Goal: Information Seeking & Learning: Learn about a topic

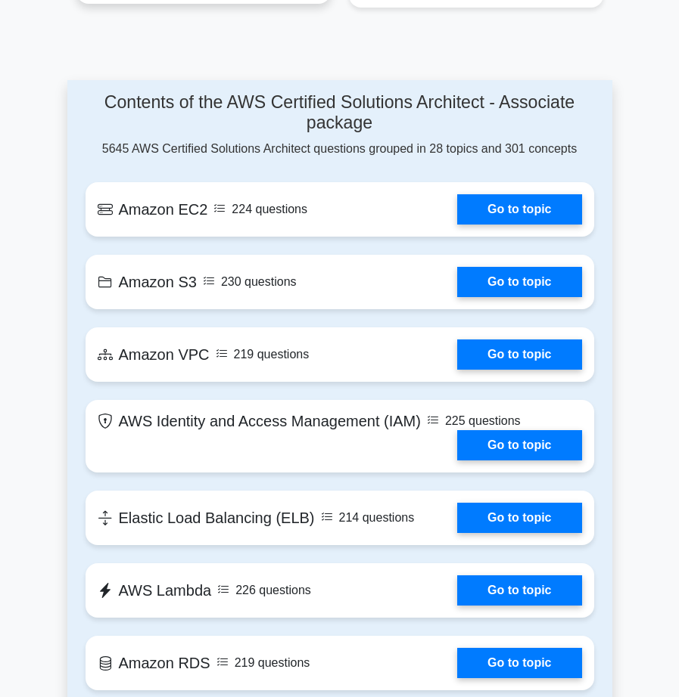
scroll to position [1210, 0]
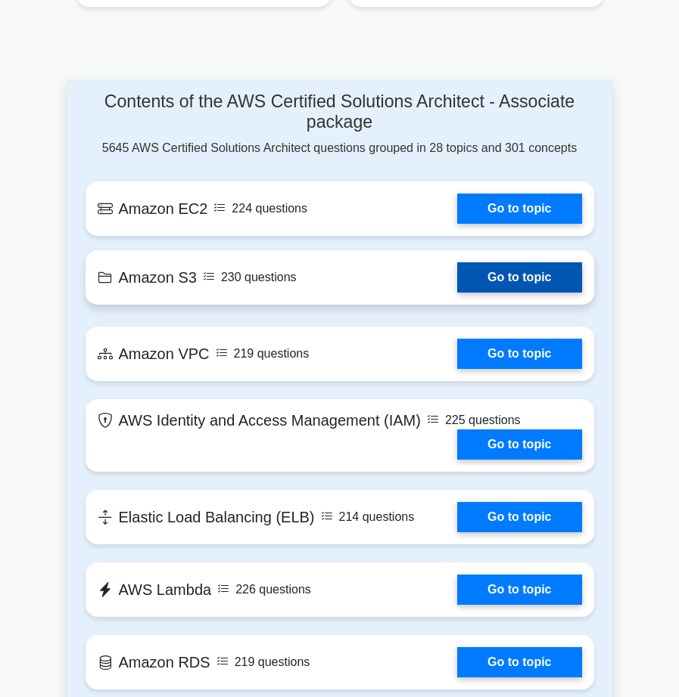
click at [457, 288] on link "Go to topic" at bounding box center [519, 277] width 124 height 30
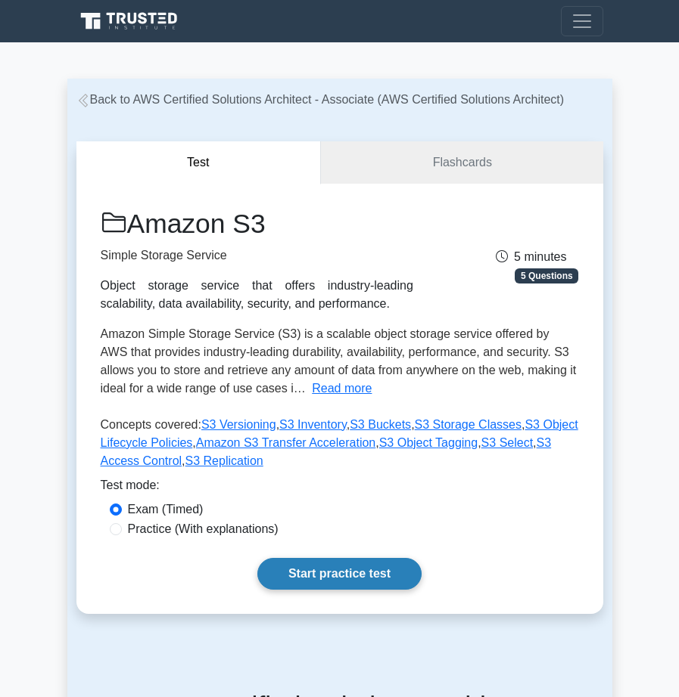
click at [339, 576] on link "Start practice test" at bounding box center [339, 574] width 164 height 32
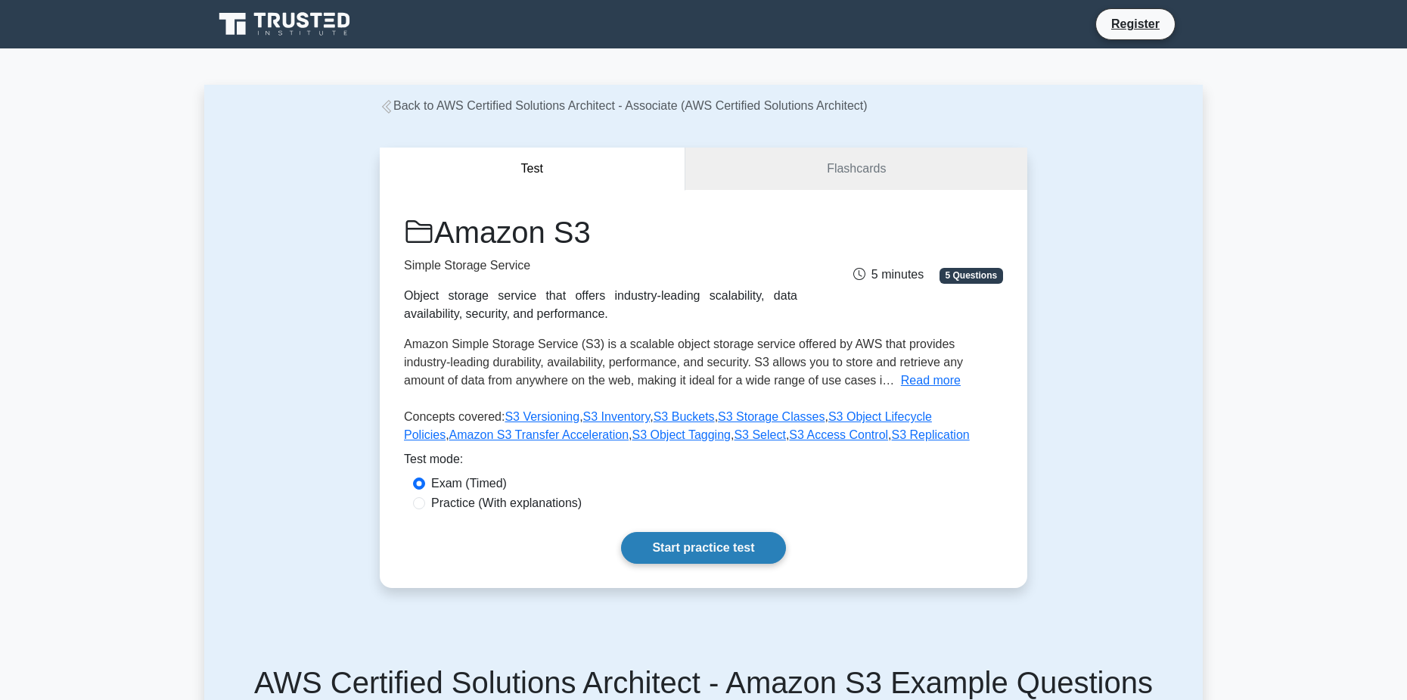
click at [678, 544] on link "Start practice test" at bounding box center [703, 548] width 164 height 32
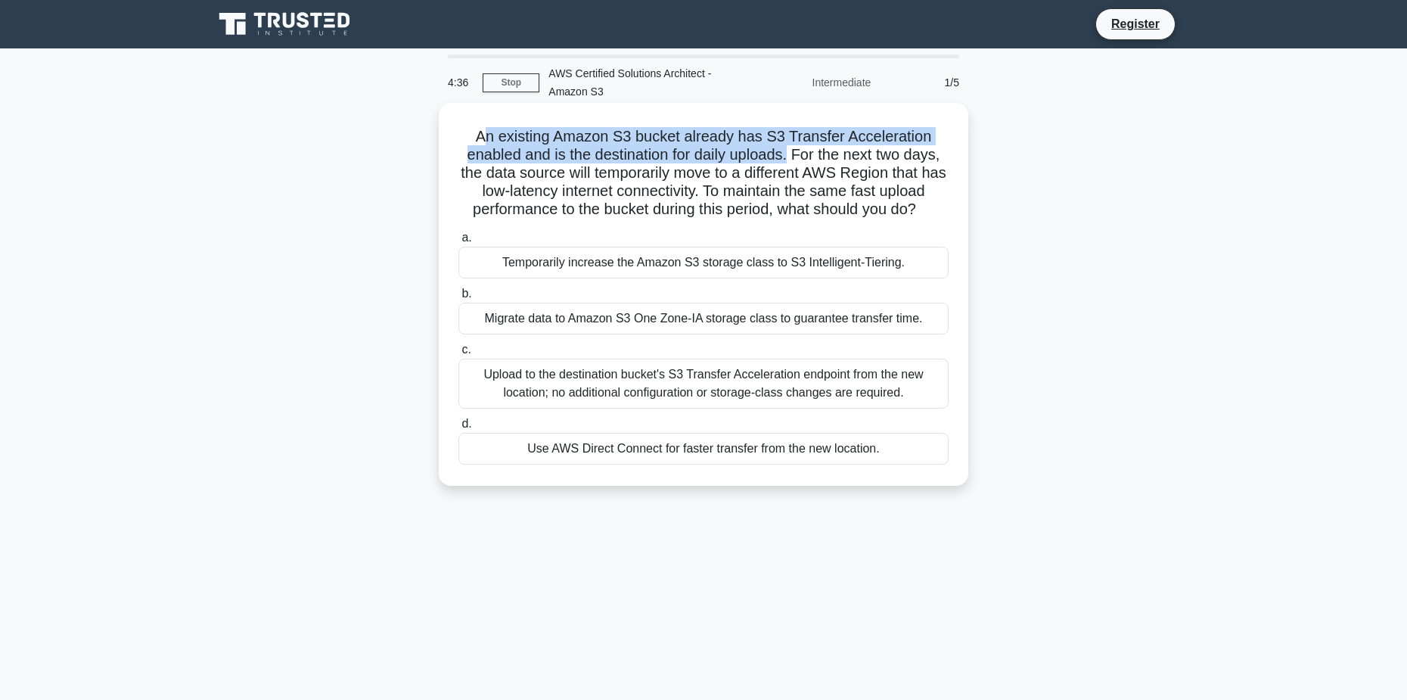
drag, startPoint x: 485, startPoint y: 141, endPoint x: 792, endPoint y: 160, distance: 307.7
click at [678, 160] on h5 "An existing Amazon S3 bucket already has S3 Transfer Acceleration enabled and i…" at bounding box center [703, 173] width 493 height 92
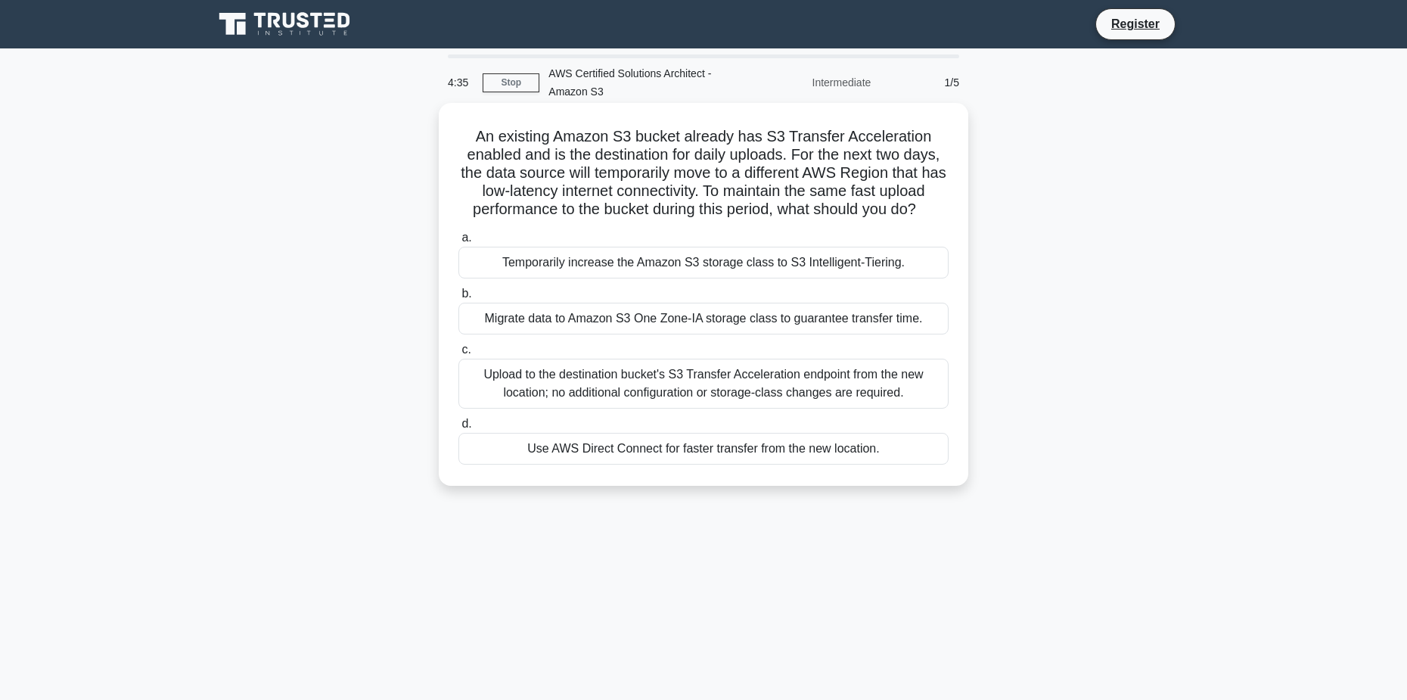
click at [678, 168] on h5 "An existing Amazon S3 bucket already has S3 Transfer Acceleration enabled and i…" at bounding box center [703, 173] width 493 height 92
click at [651, 323] on div "Migrate data to Amazon S3 One Zone-IA storage class to guarantee transfer time." at bounding box center [703, 319] width 490 height 32
click at [458, 299] on input "b. Migrate data to Amazon S3 One Zone-IA storage class to guarantee transfer ti…" at bounding box center [458, 294] width 0 height 10
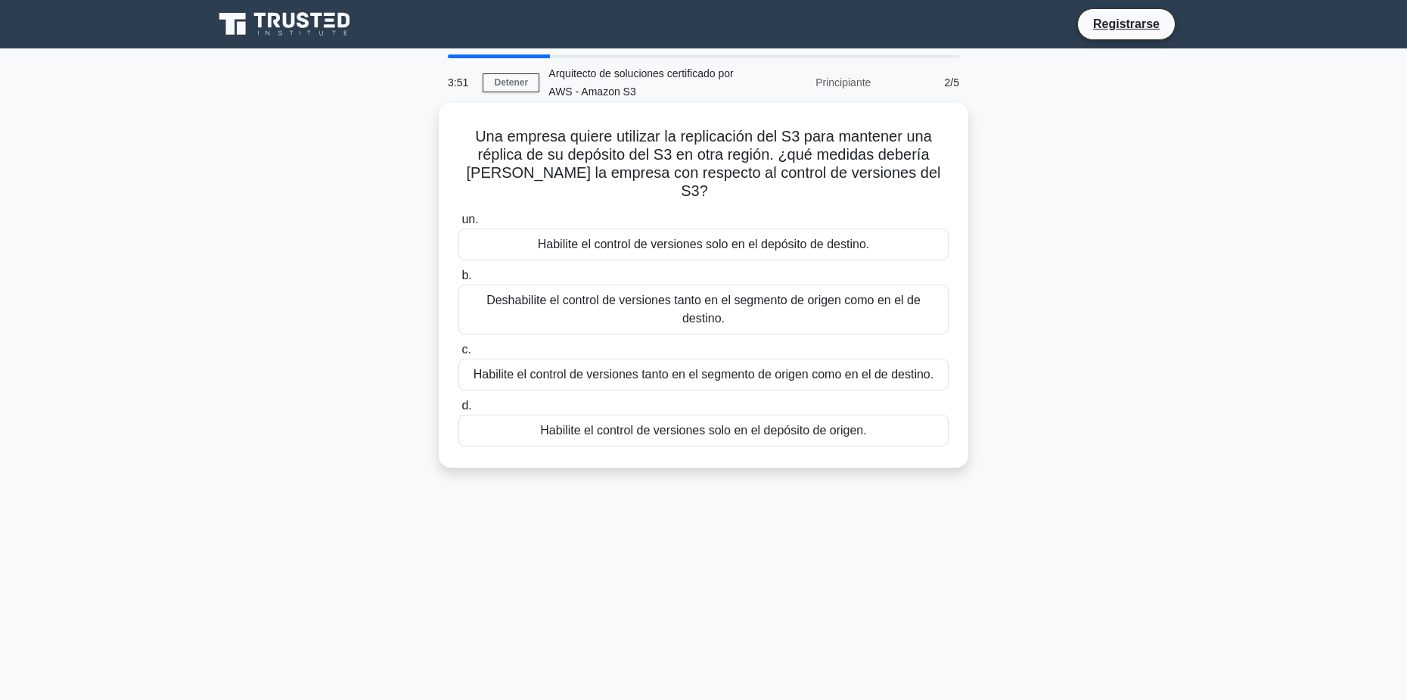
click at [678, 106] on div "Una empresa quiere utilizar la replicación del S3 para mantener una réplica de …" at bounding box center [704, 285] width 530 height 365
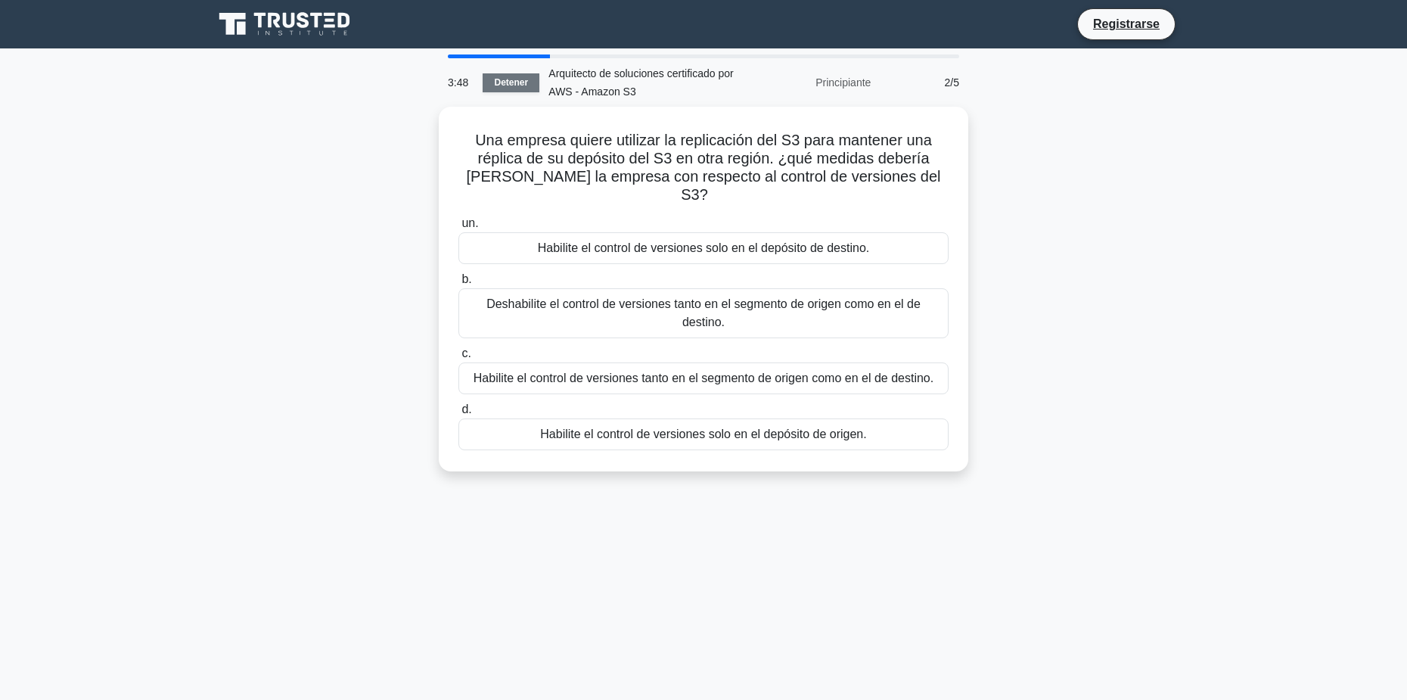
click at [503, 79] on link "Detener" at bounding box center [511, 82] width 57 height 19
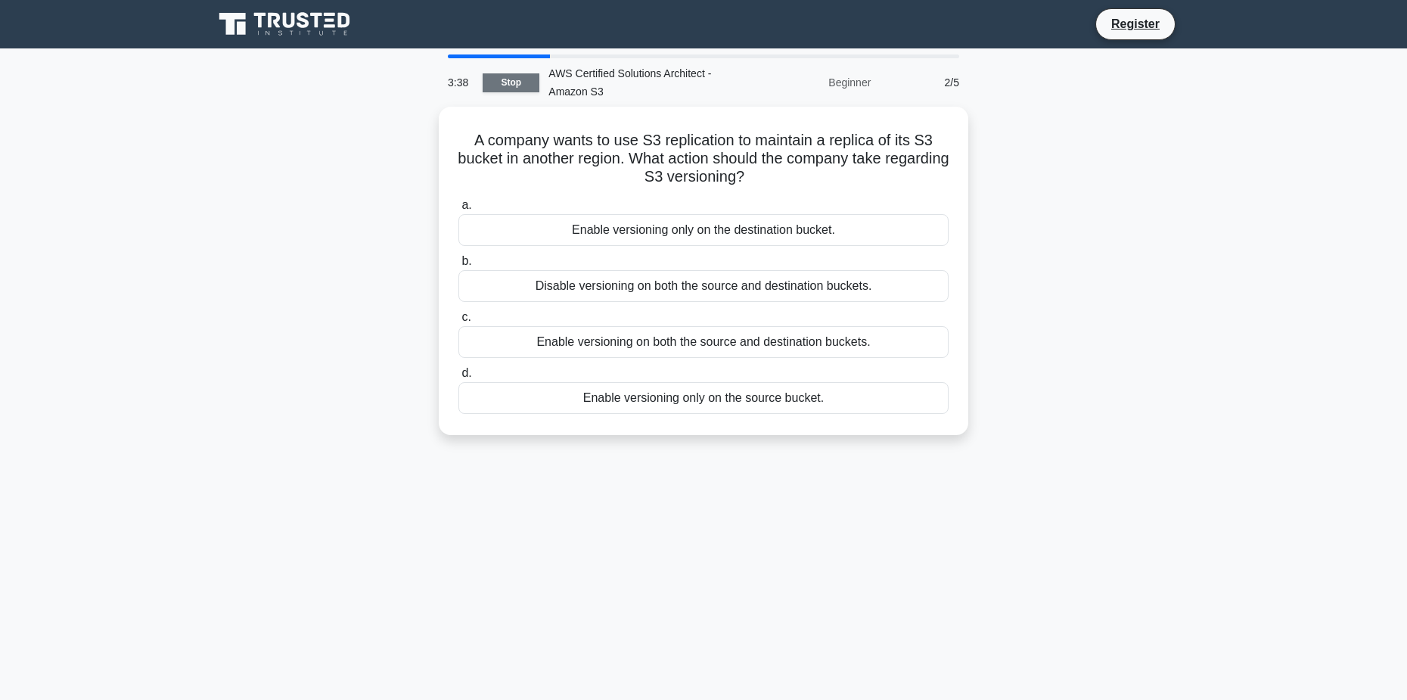
drag, startPoint x: 511, startPoint y: 89, endPoint x: 519, endPoint y: 89, distance: 7.6
click at [511, 89] on link "Stop" at bounding box center [511, 82] width 57 height 19
click at [1157, 219] on div "A company wants to use S3 replication to maintain a replica of its S3 bucket in…" at bounding box center [703, 280] width 999 height 346
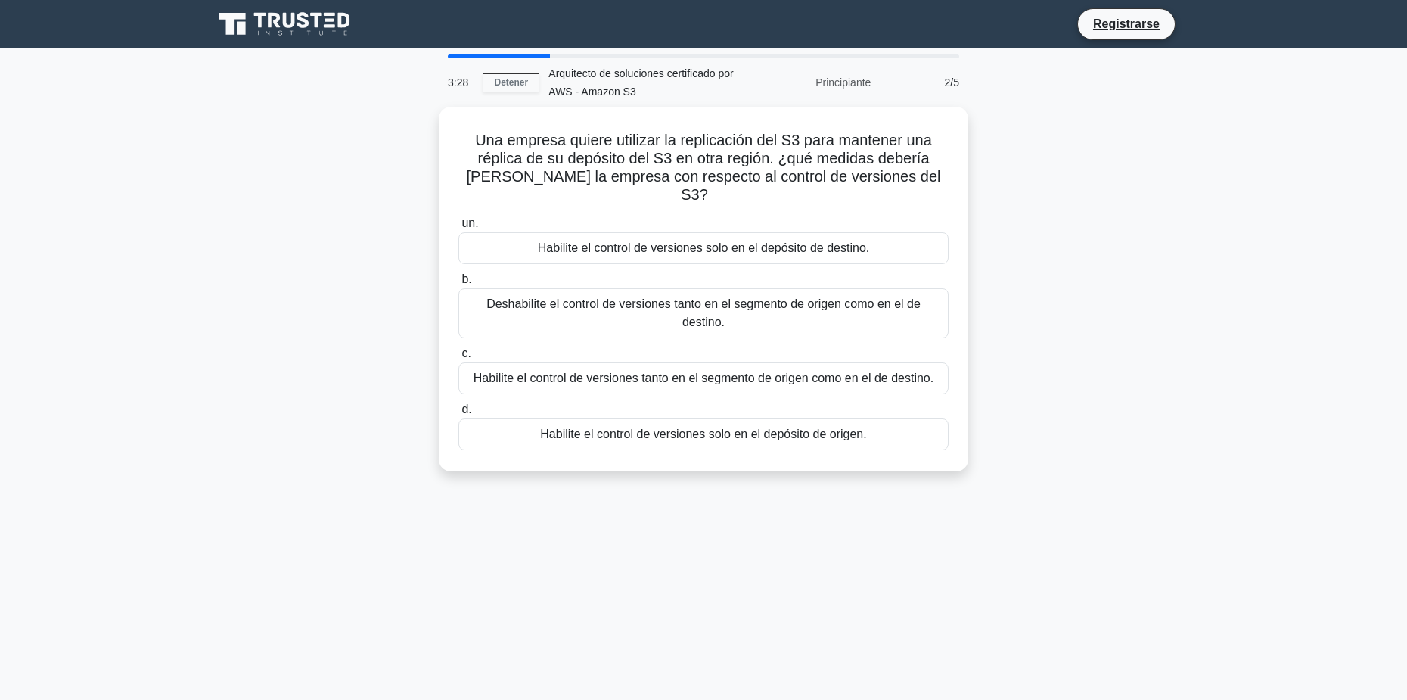
click at [1179, 113] on div "Una empresa quiere utilizar la replicación del S3 para mantener una réplica de …" at bounding box center [703, 298] width 999 height 383
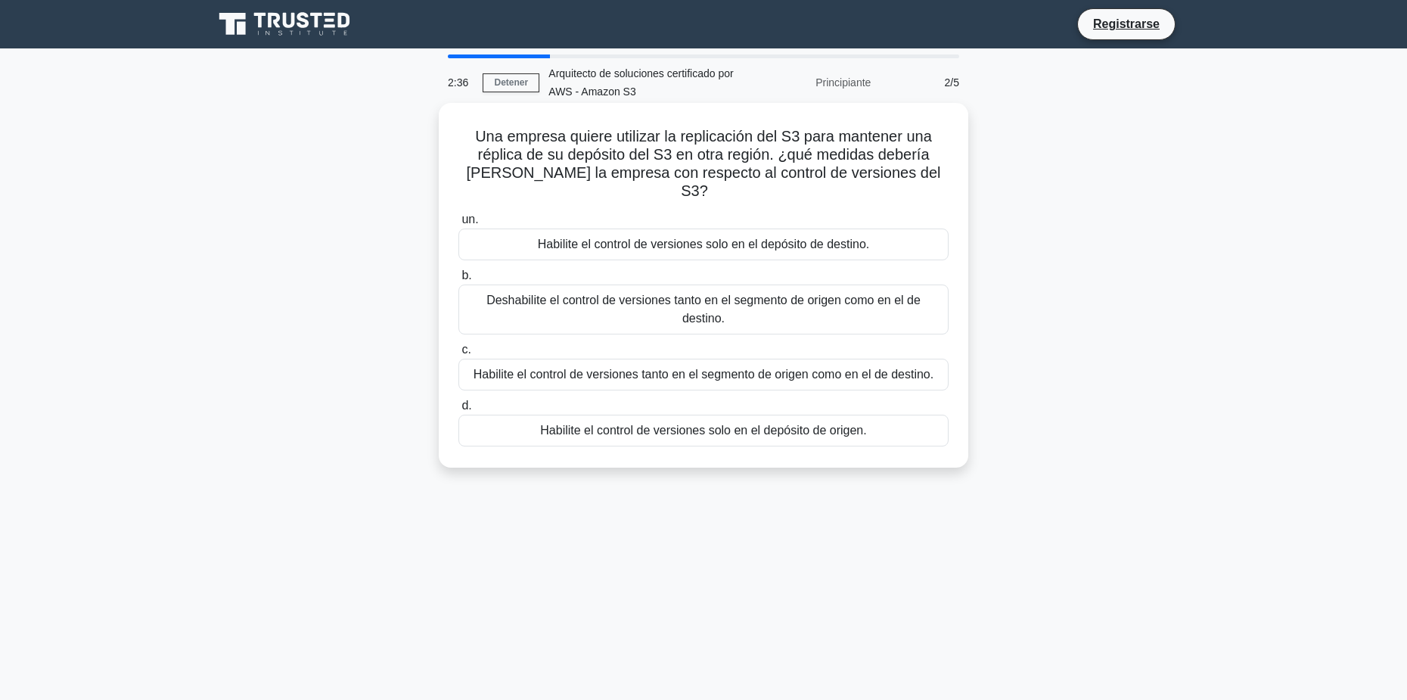
click at [708, 359] on div "Habilite el control de versiones tanto en el segmento de origen como en el de d…" at bounding box center [703, 375] width 490 height 32
click at [458, 355] on input "c. Habilite el control de versiones tanto en el segmento de origen como en el d…" at bounding box center [458, 350] width 0 height 10
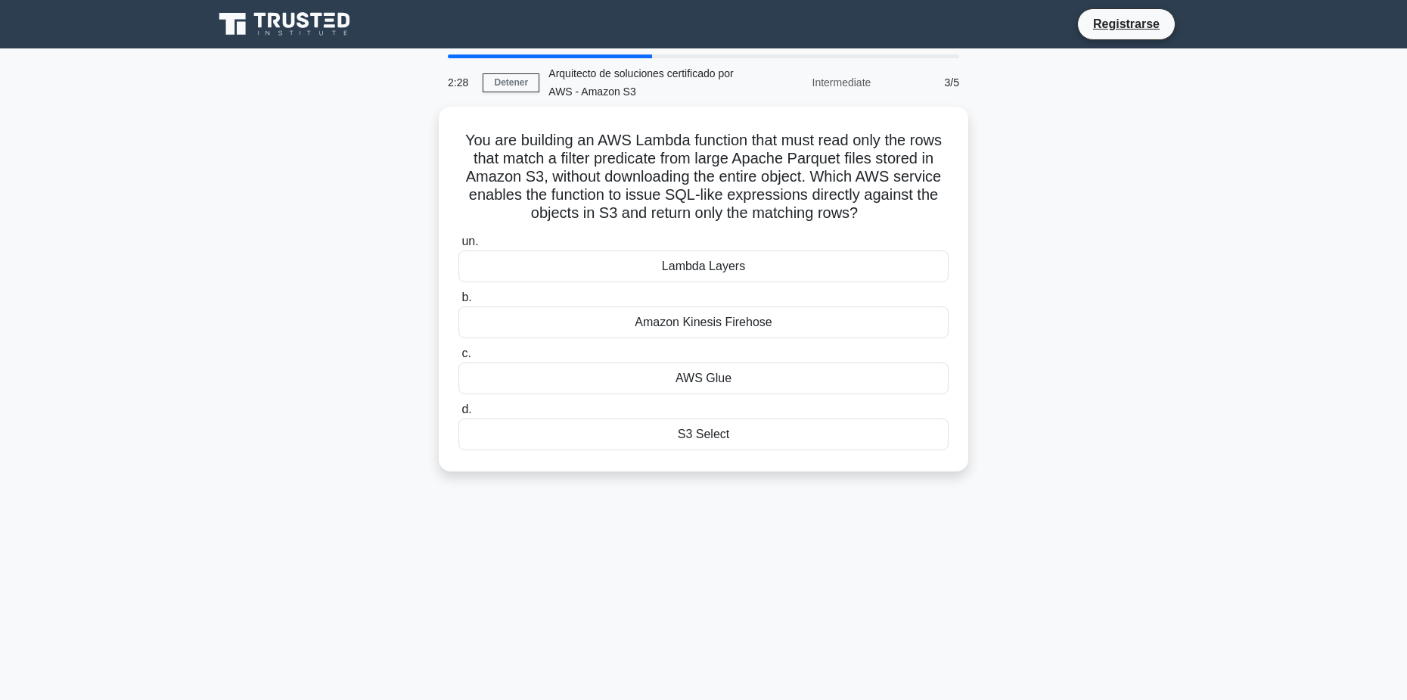
click at [1167, 192] on div "You are building an AWS Lambda function that must read only the rows that match…" at bounding box center [703, 298] width 999 height 383
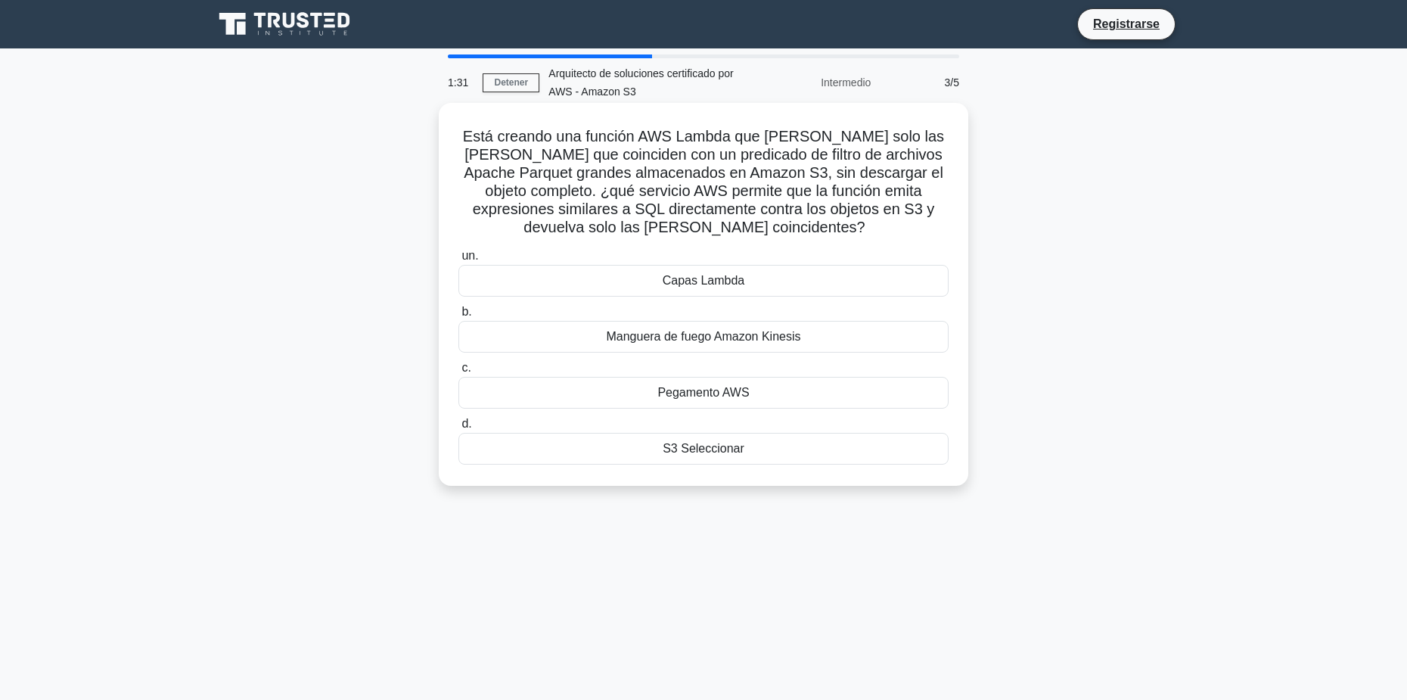
click at [682, 457] on div "S3 Seleccionar" at bounding box center [703, 449] width 490 height 32
click at [458, 429] on input "d. S3 Seleccionar" at bounding box center [458, 424] width 0 height 10
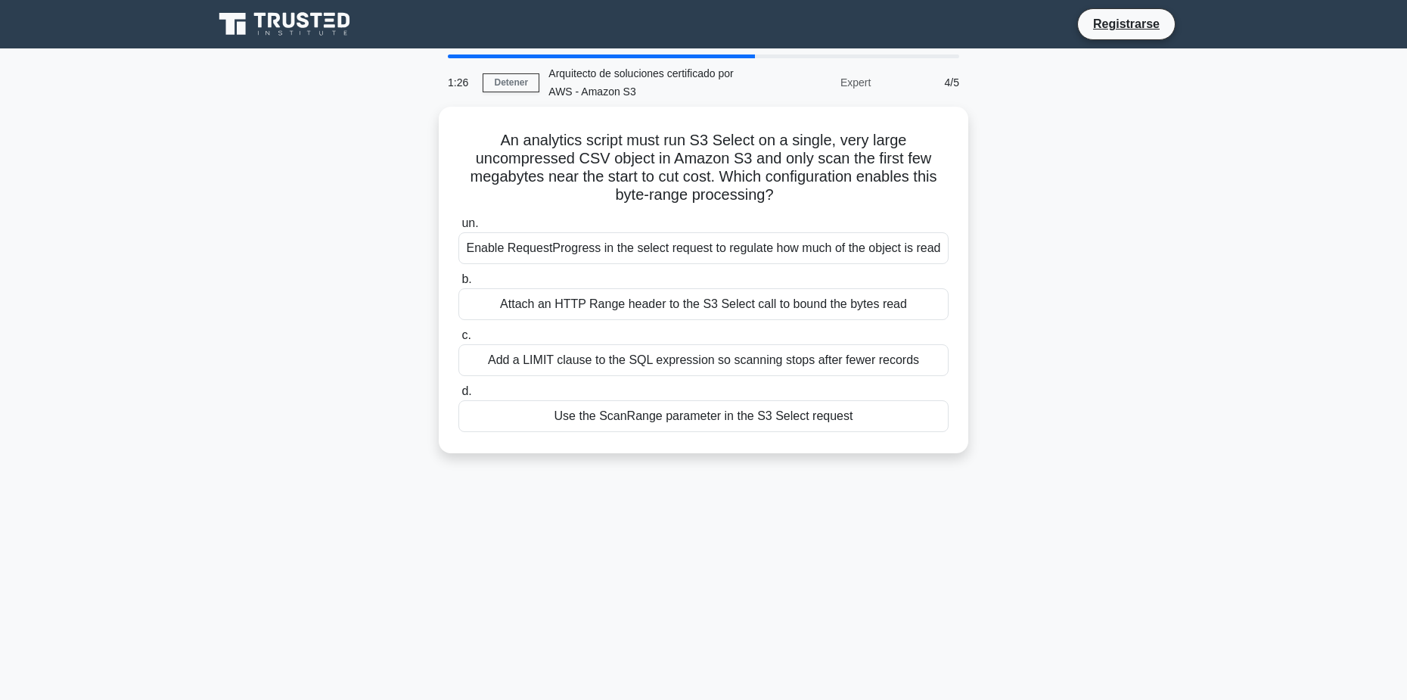
drag, startPoint x: 1115, startPoint y: 216, endPoint x: 1082, endPoint y: 228, distance: 35.2
click at [1115, 216] on div "An analytics script must run S3 Select on a single, very large uncompressed CSV…" at bounding box center [703, 289] width 999 height 365
click at [1089, 194] on div "An analytics script must run S3 Select on a single, very large uncompressed CSV…" at bounding box center [703, 289] width 999 height 365
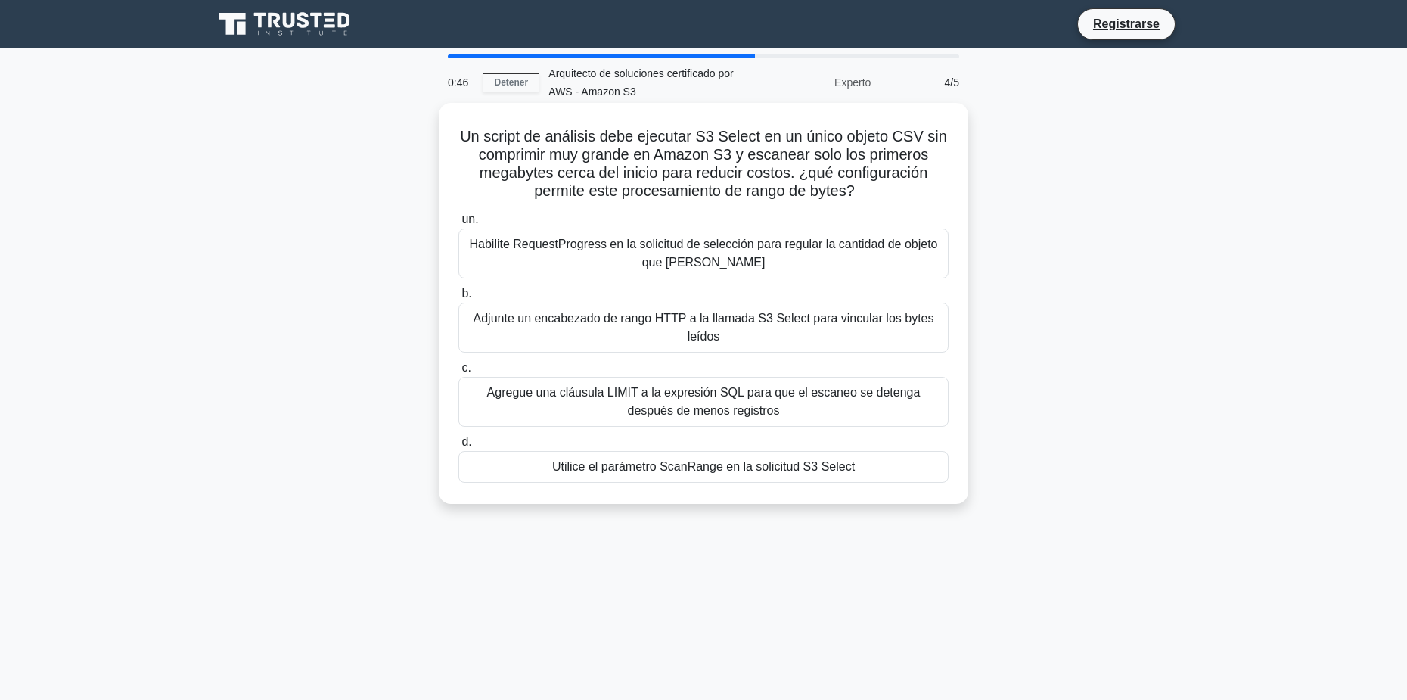
click at [574, 467] on div "Utilice el parámetro ScanRange en la solicitud S3 Select" at bounding box center [703, 467] width 490 height 32
click at [458, 447] on input "d. Utilice el parámetro ScanRange en la solicitud S3 Select" at bounding box center [458, 442] width 0 height 10
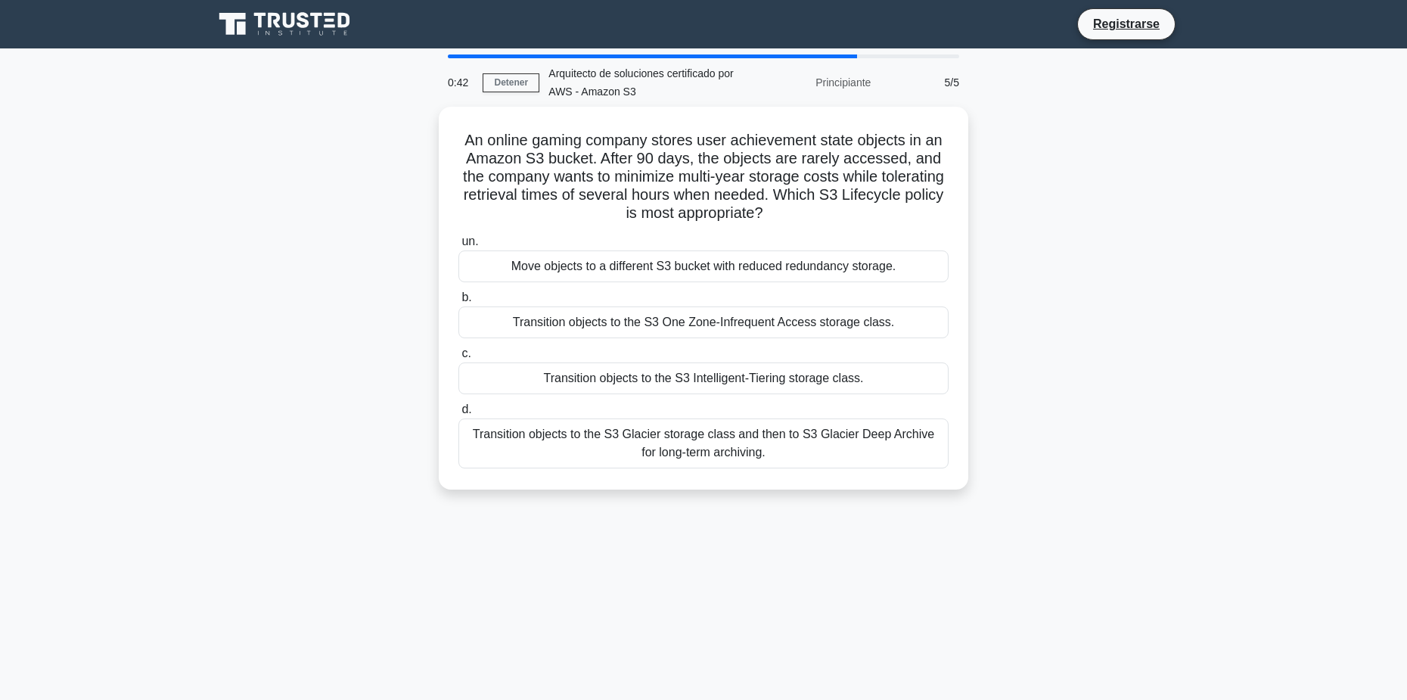
click at [1115, 222] on div "An online gaming company stores user achievement state objects in an Amazon S3 …" at bounding box center [703, 307] width 999 height 401
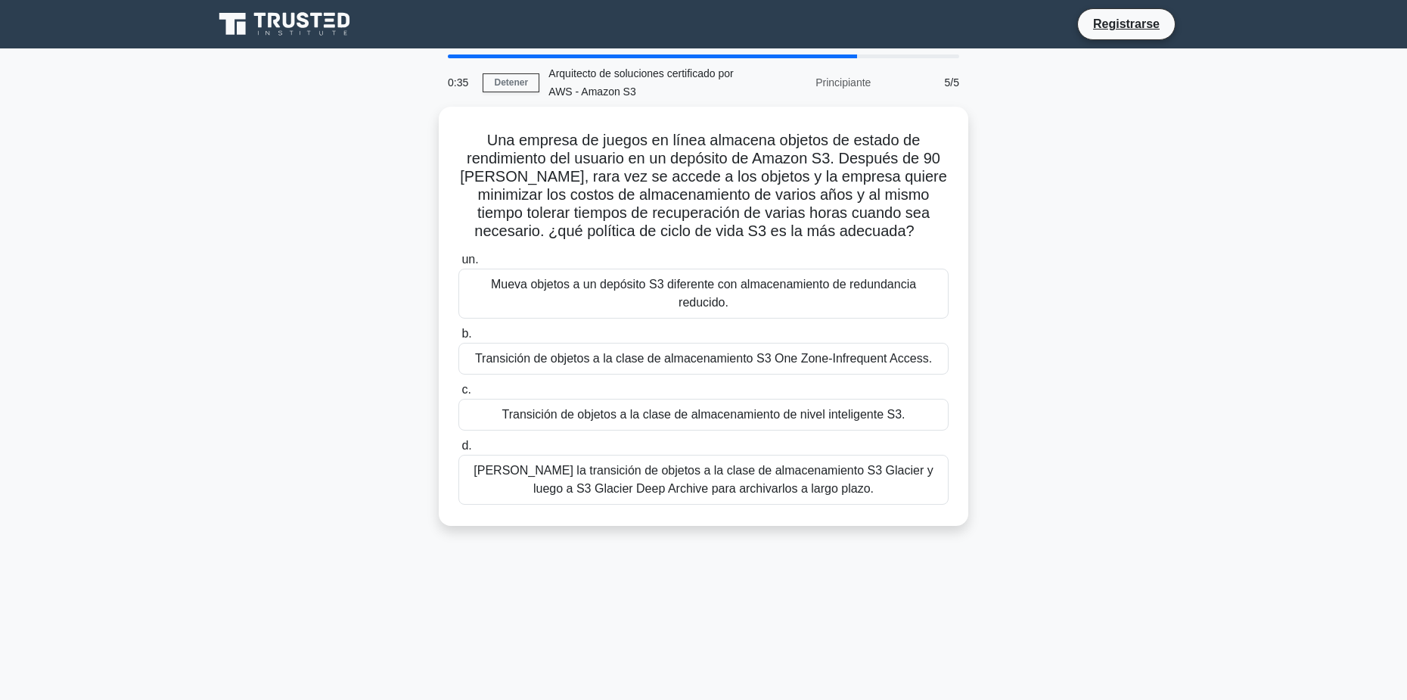
click at [1151, 203] on div "Una empresa de juegos en línea almacena objetos de estado de rendimiento del us…" at bounding box center [703, 325] width 999 height 437
click at [684, 477] on div "Haga la transición de objetos a la clase de almacenamiento S3 Glacier y luego a…" at bounding box center [703, 476] width 490 height 50
click at [458, 447] on input "d. Haga la transición de objetos a la clase de almacenamiento S3 Glacier y lueg…" at bounding box center [458, 442] width 0 height 10
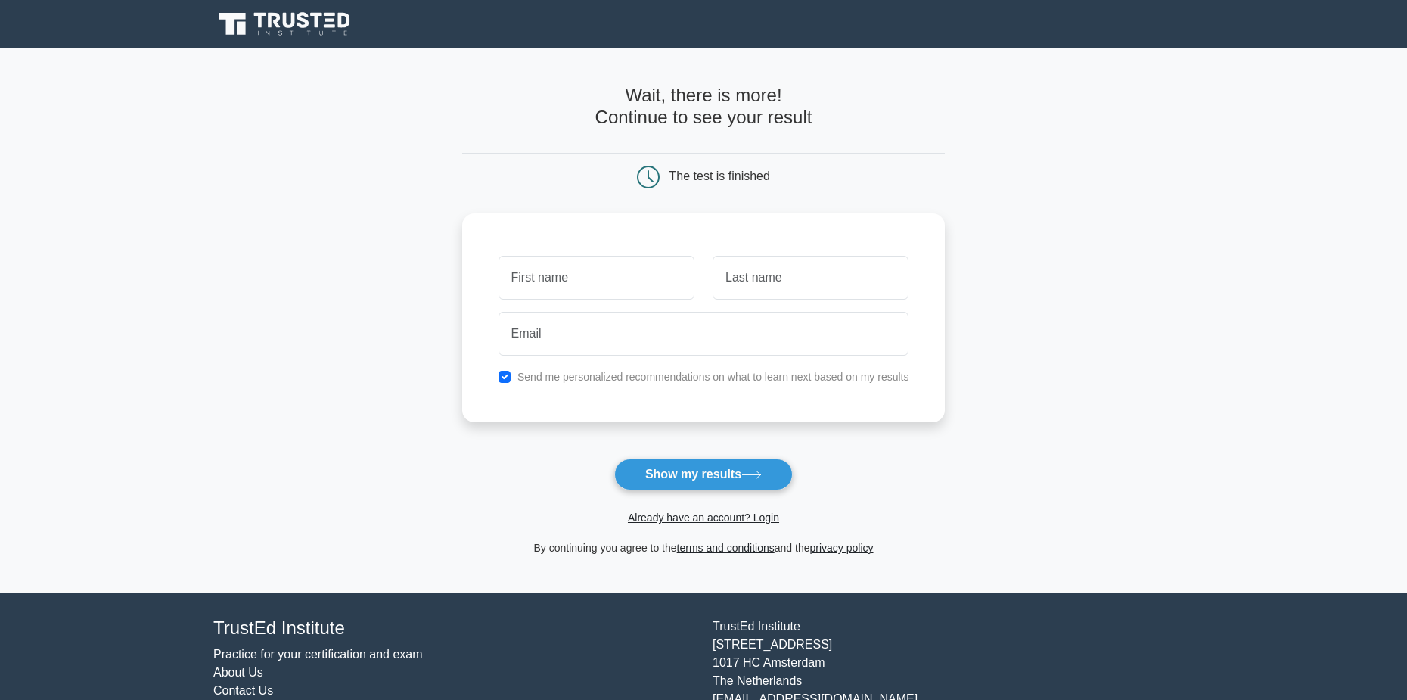
click at [1052, 154] on main "Wait, there is more! Continue to see your result The test is finished and the" at bounding box center [703, 320] width 1407 height 545
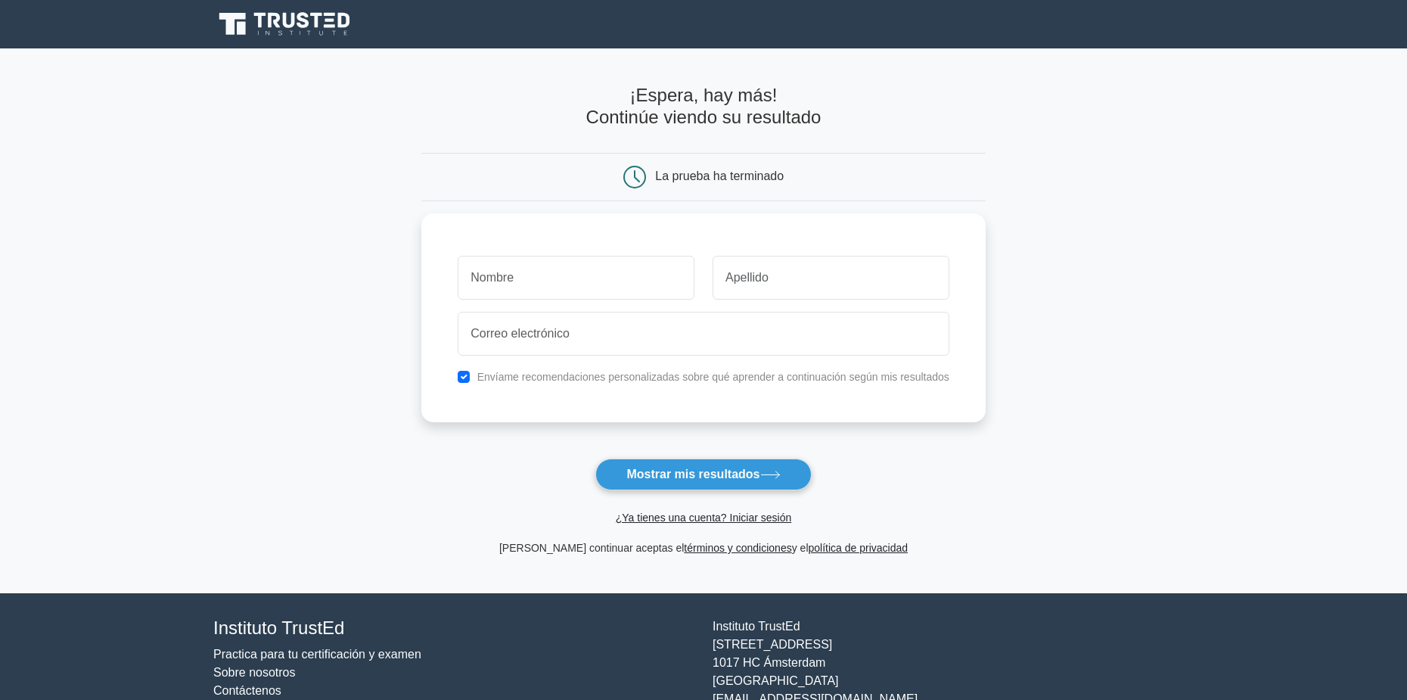
click at [1111, 95] on main "¡Espera, hay más! Continúe viendo su resultado La prueba ha terminado y el" at bounding box center [703, 320] width 1407 height 545
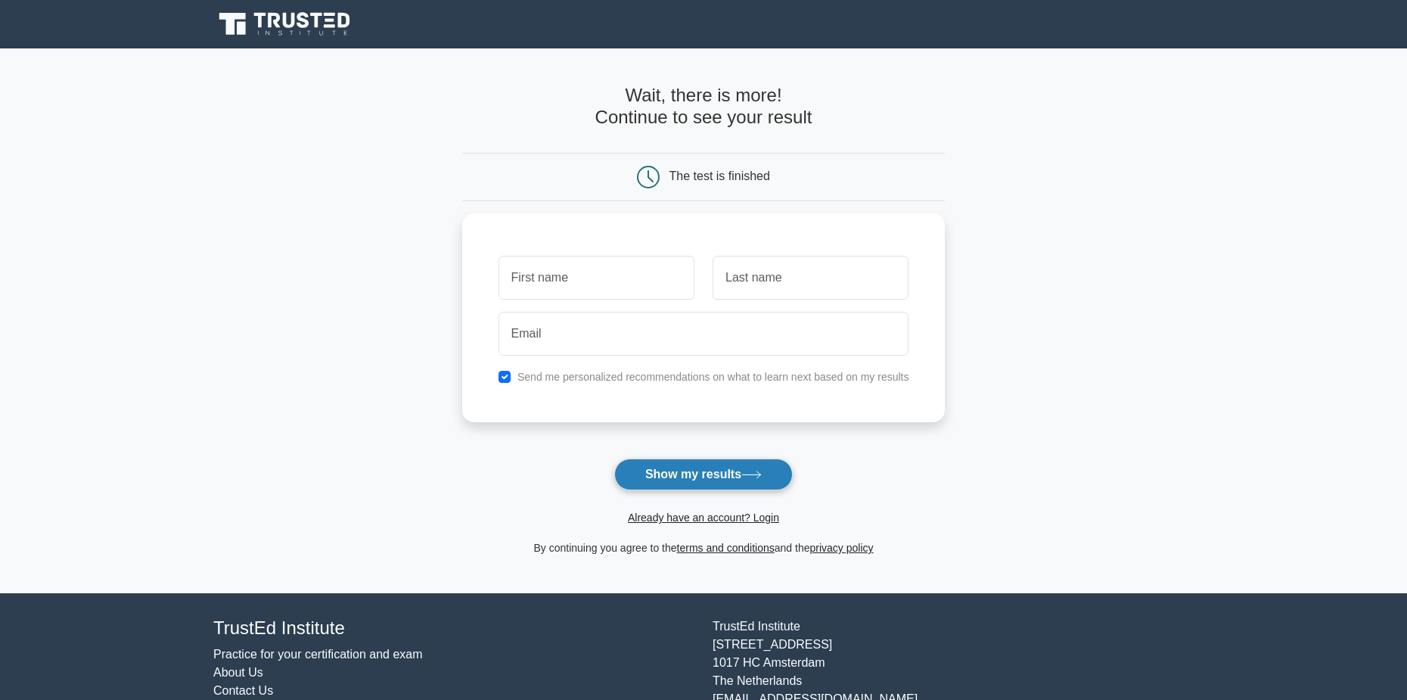
click at [738, 472] on button "Show my results" at bounding box center [703, 474] width 179 height 32
click at [685, 481] on button "Show my results" at bounding box center [703, 474] width 179 height 32
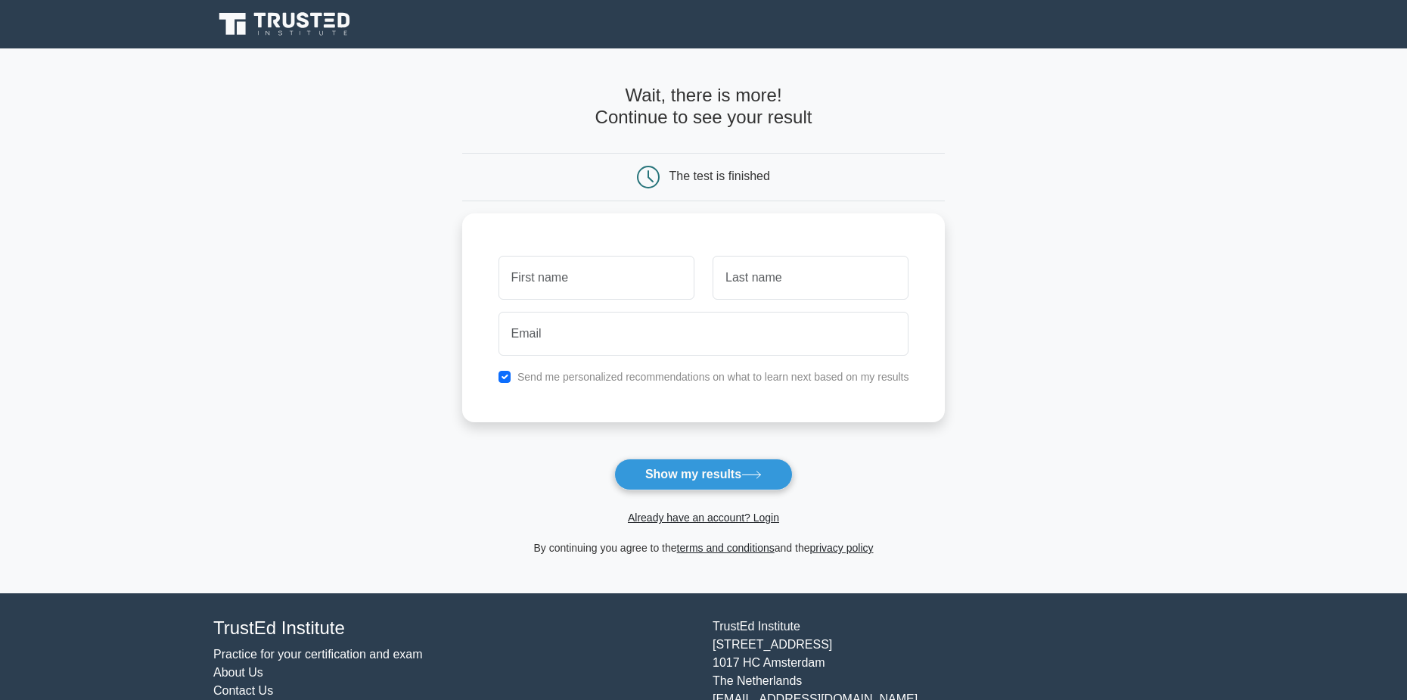
click at [566, 480] on form "Wait, there is more! Continue to see your result The test is finished and the" at bounding box center [703, 321] width 483 height 472
click at [586, 266] on input "text" at bounding box center [596, 274] width 196 height 44
type input "luis"
type input "frias"
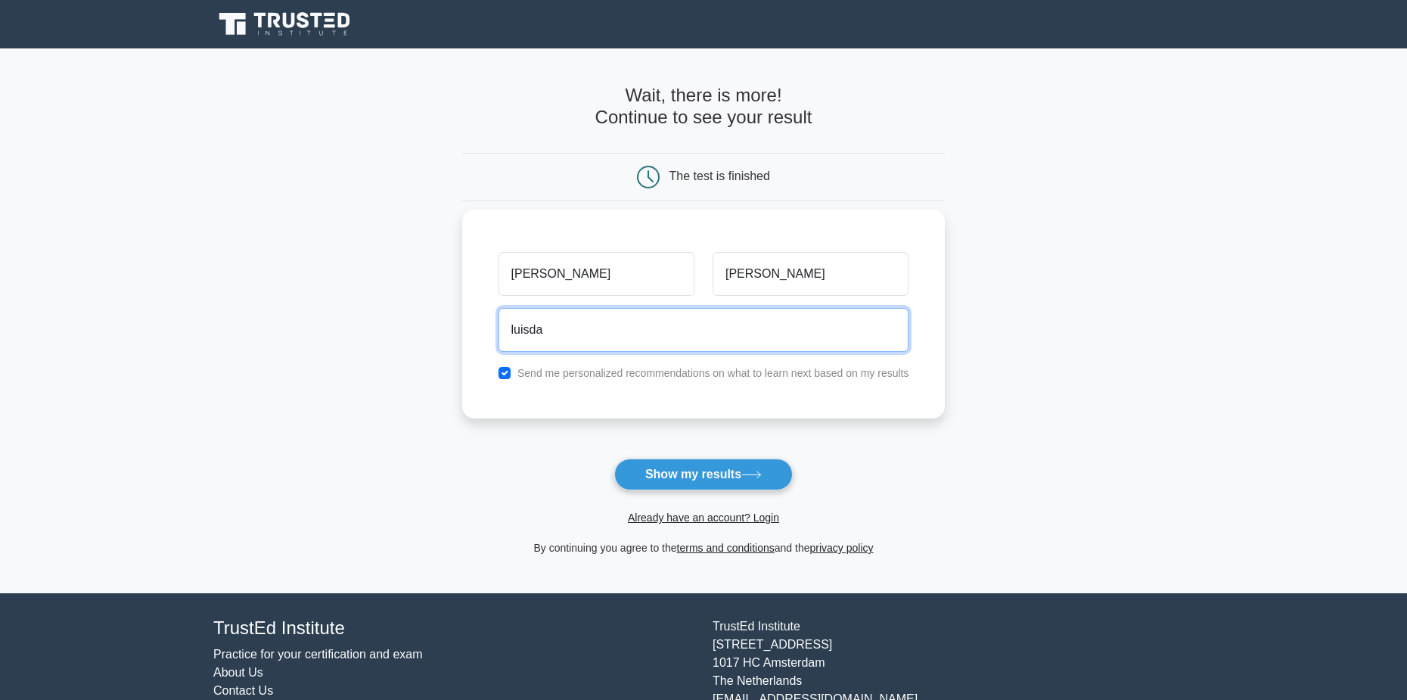
type input "luisdanielfernandezfrias@gmail.com"
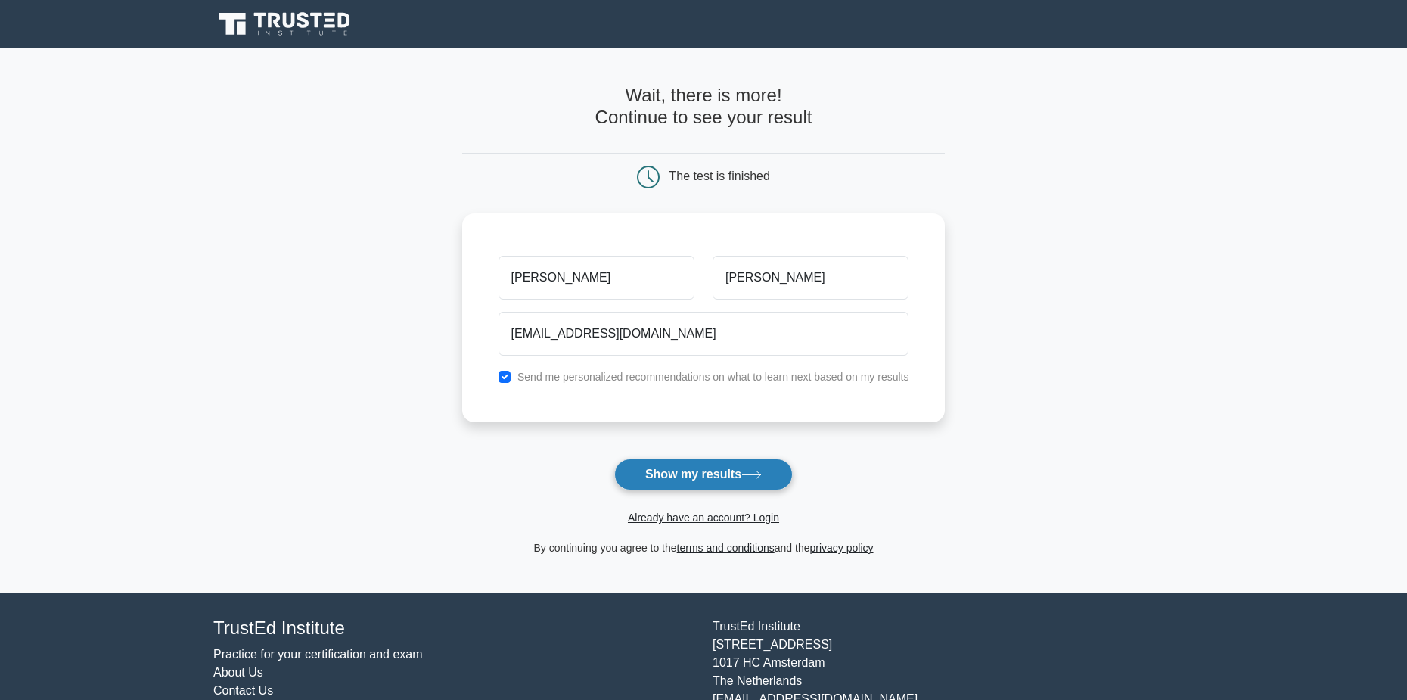
click at [658, 483] on button "Show my results" at bounding box center [703, 474] width 179 height 32
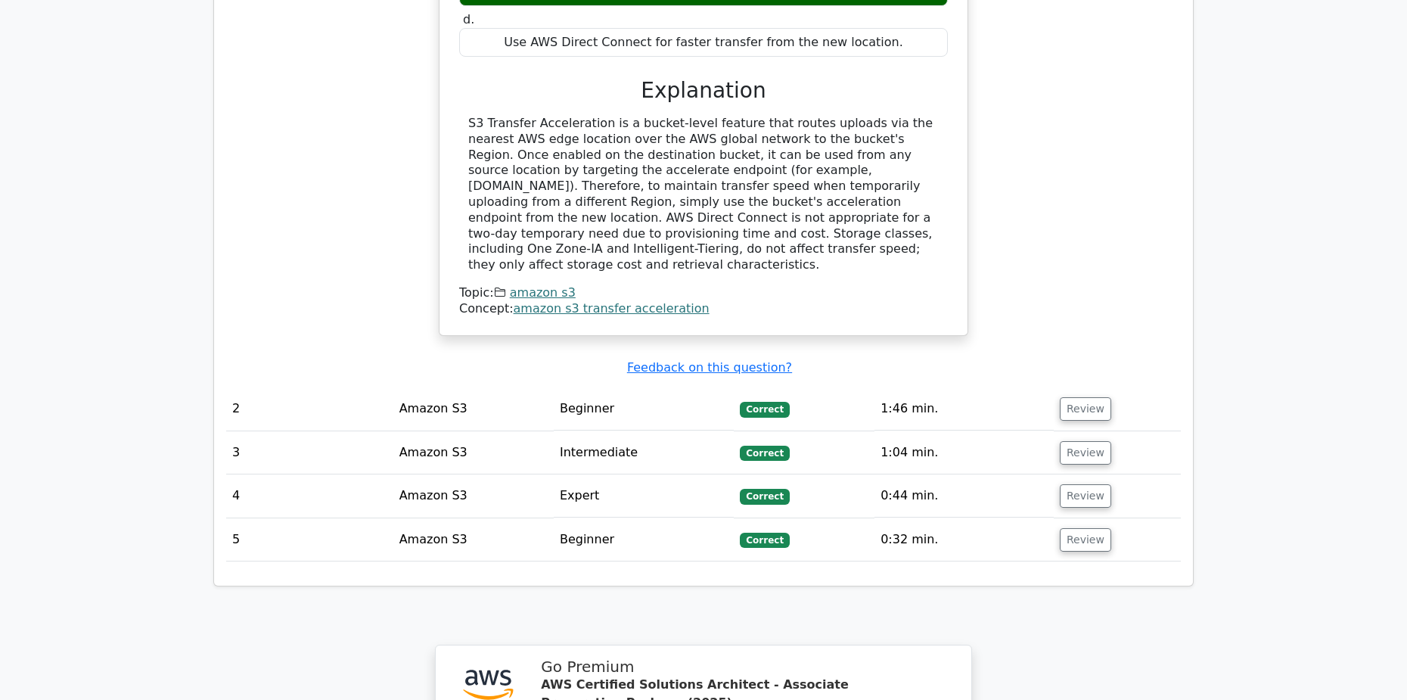
scroll to position [1589, 0]
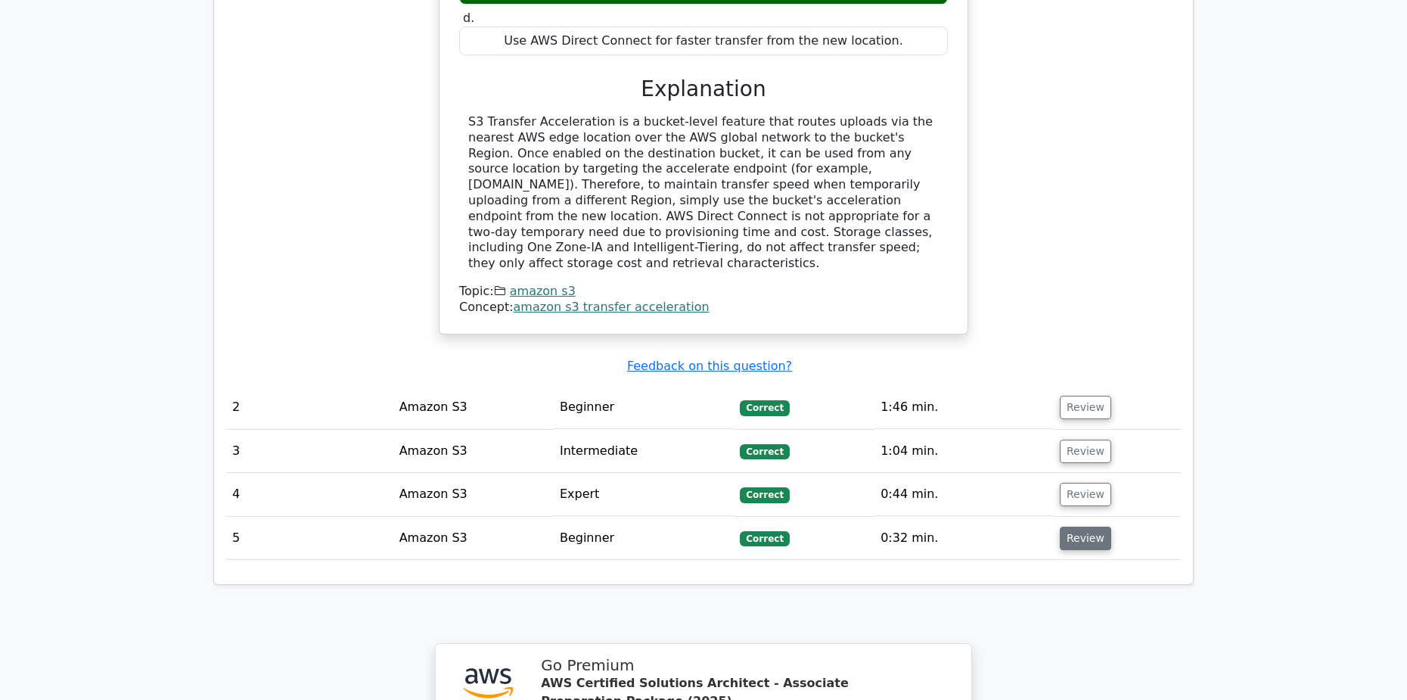
click at [1079, 526] on button "Review" at bounding box center [1085, 537] width 51 height 23
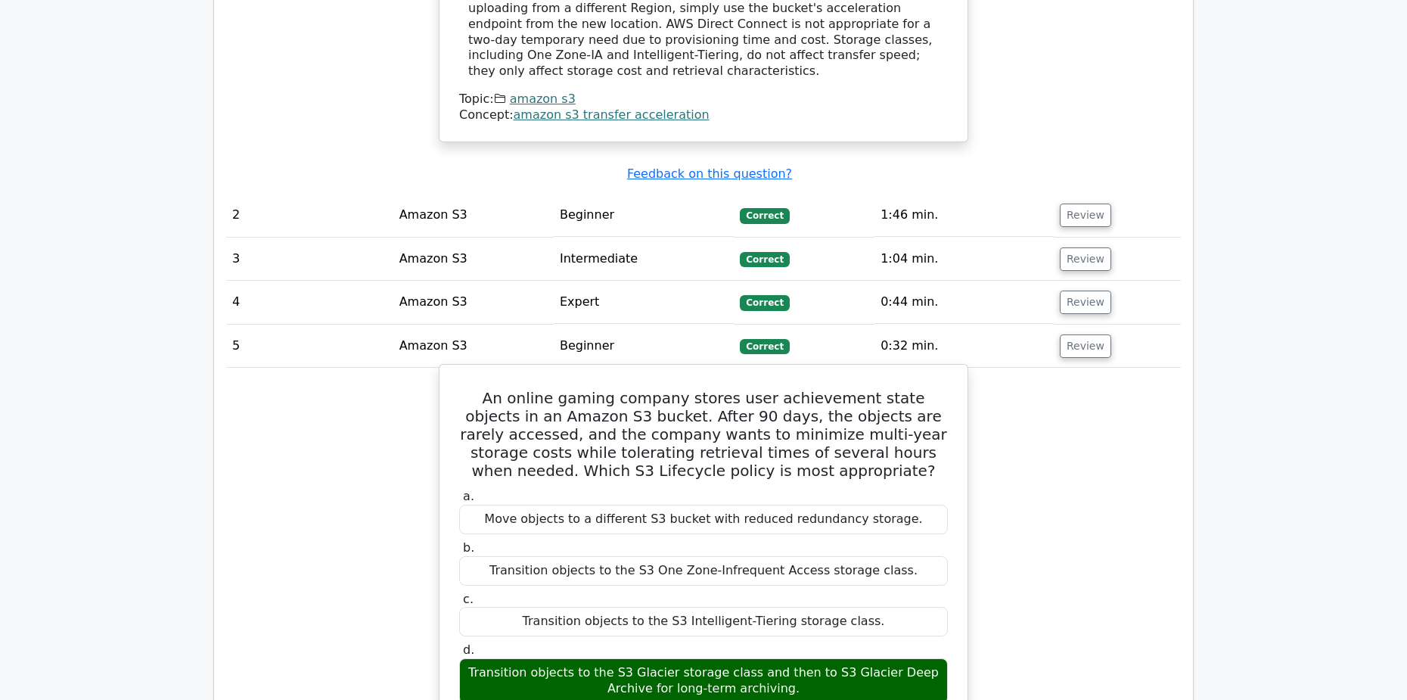
scroll to position [1740, 0]
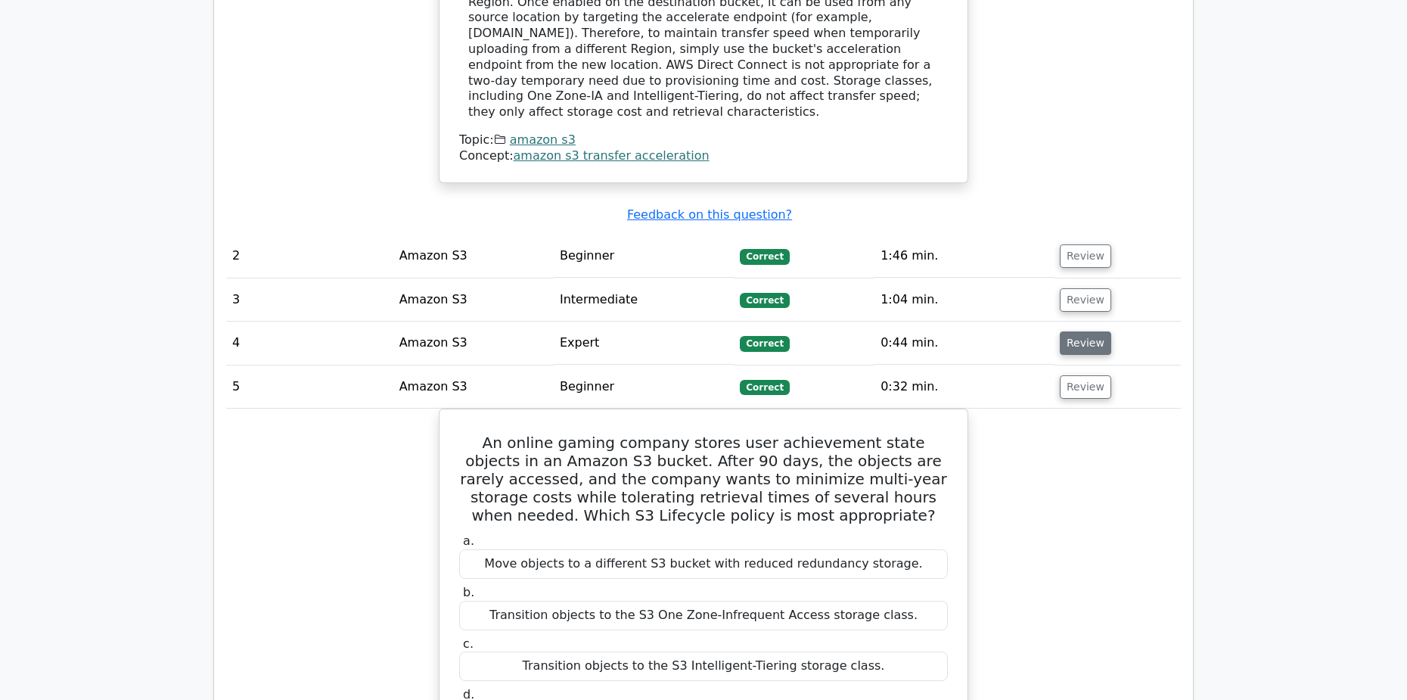
click at [1093, 331] on button "Review" at bounding box center [1085, 342] width 51 height 23
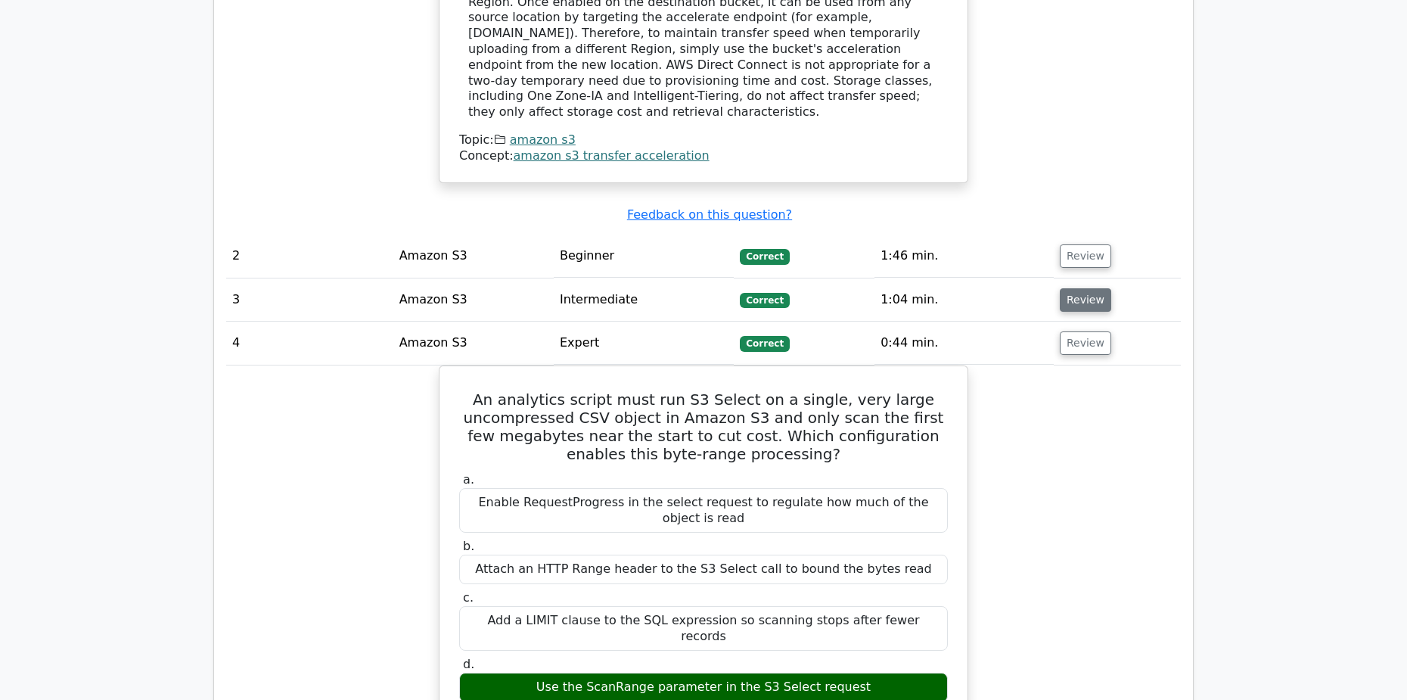
click at [1062, 288] on button "Review" at bounding box center [1085, 299] width 51 height 23
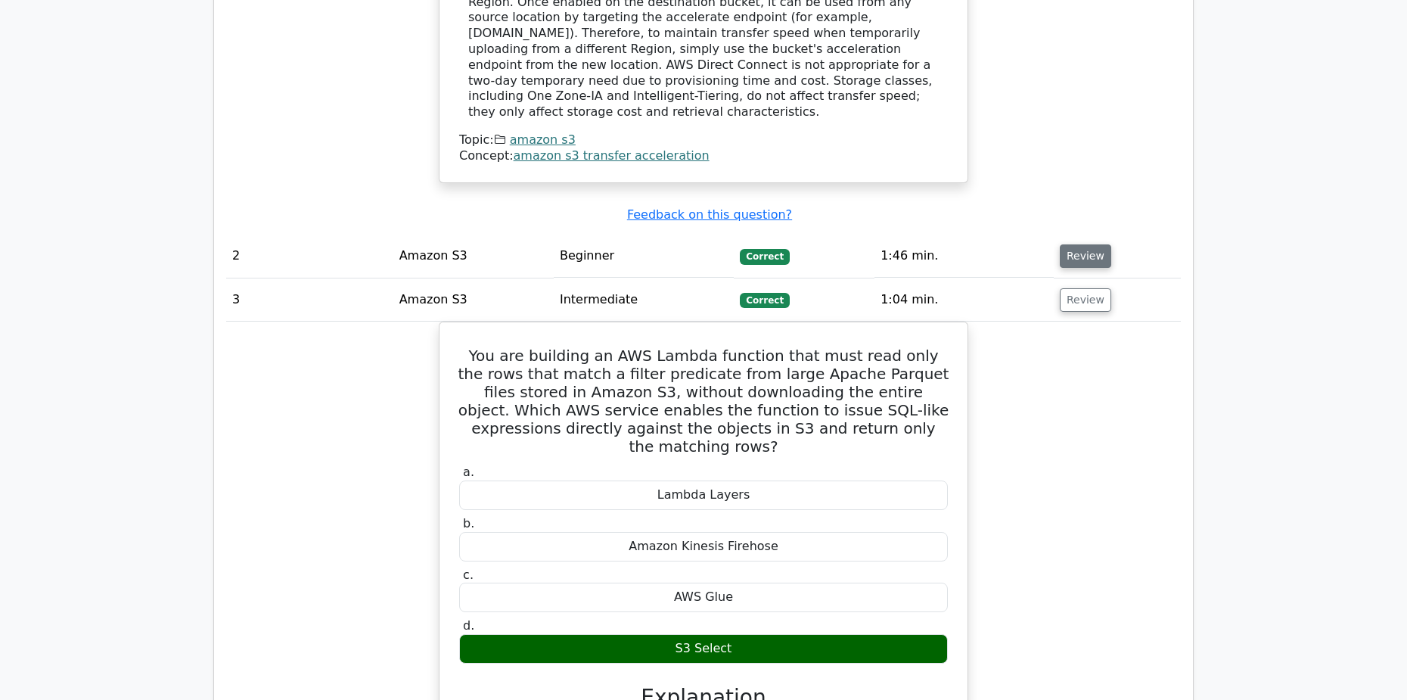
click at [1079, 244] on button "Review" at bounding box center [1085, 255] width 51 height 23
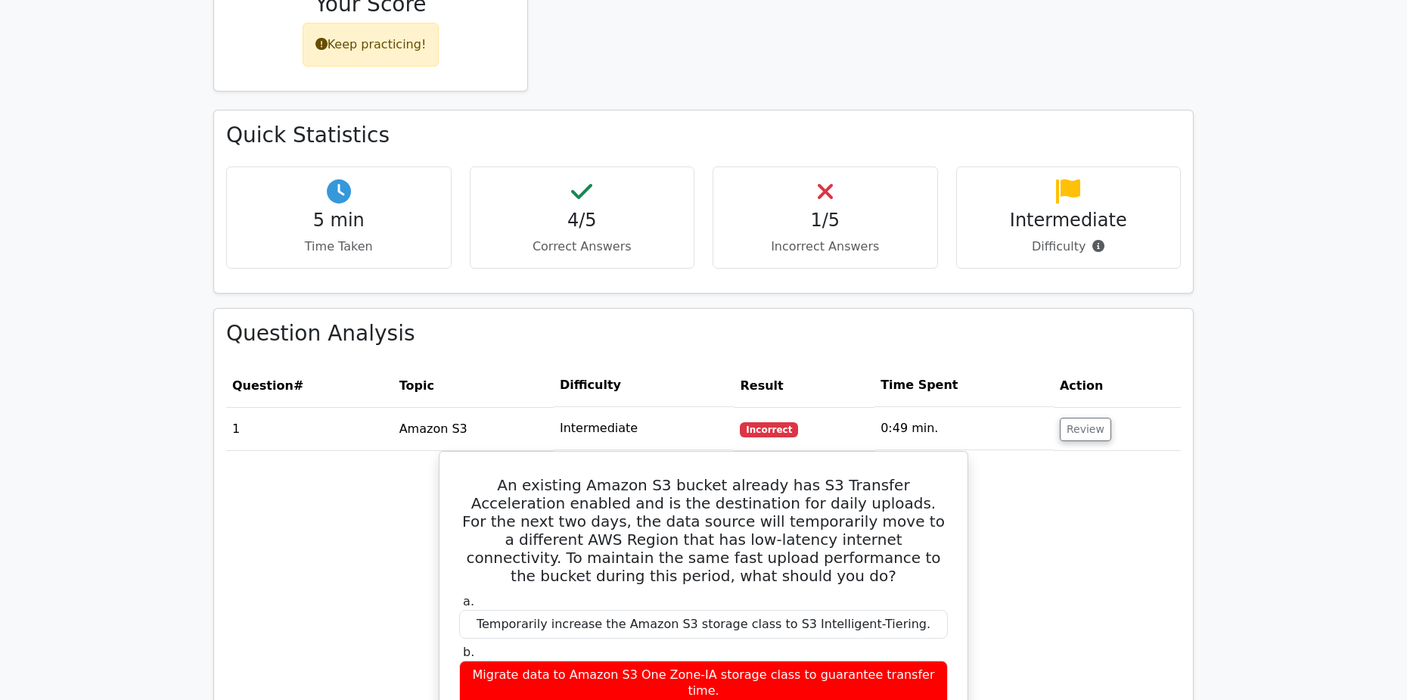
scroll to position [756, 0]
